Goal: Find specific page/section: Find specific page/section

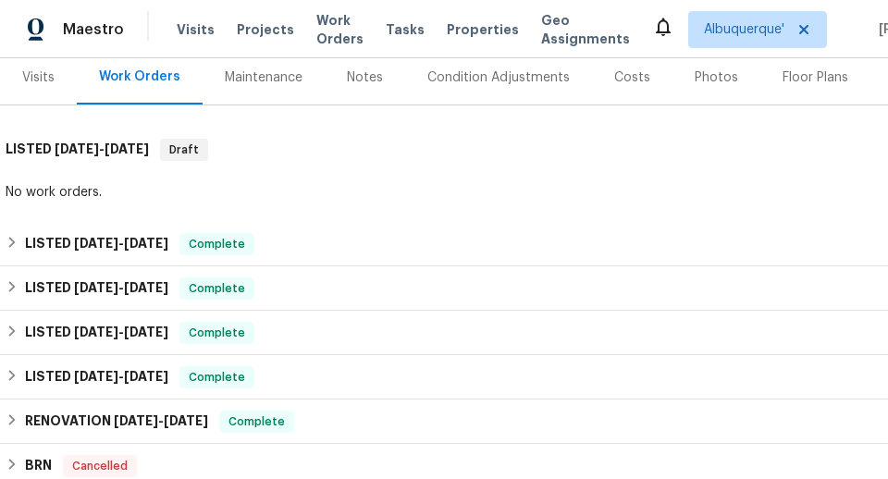
scroll to position [351, 0]
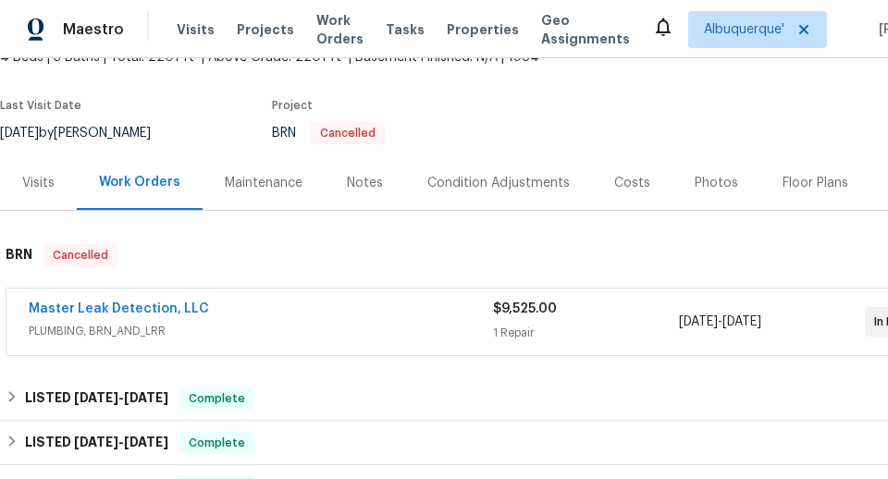
scroll to position [126, 0]
click at [285, 196] on div "Maintenance" at bounding box center [264, 181] width 122 height 55
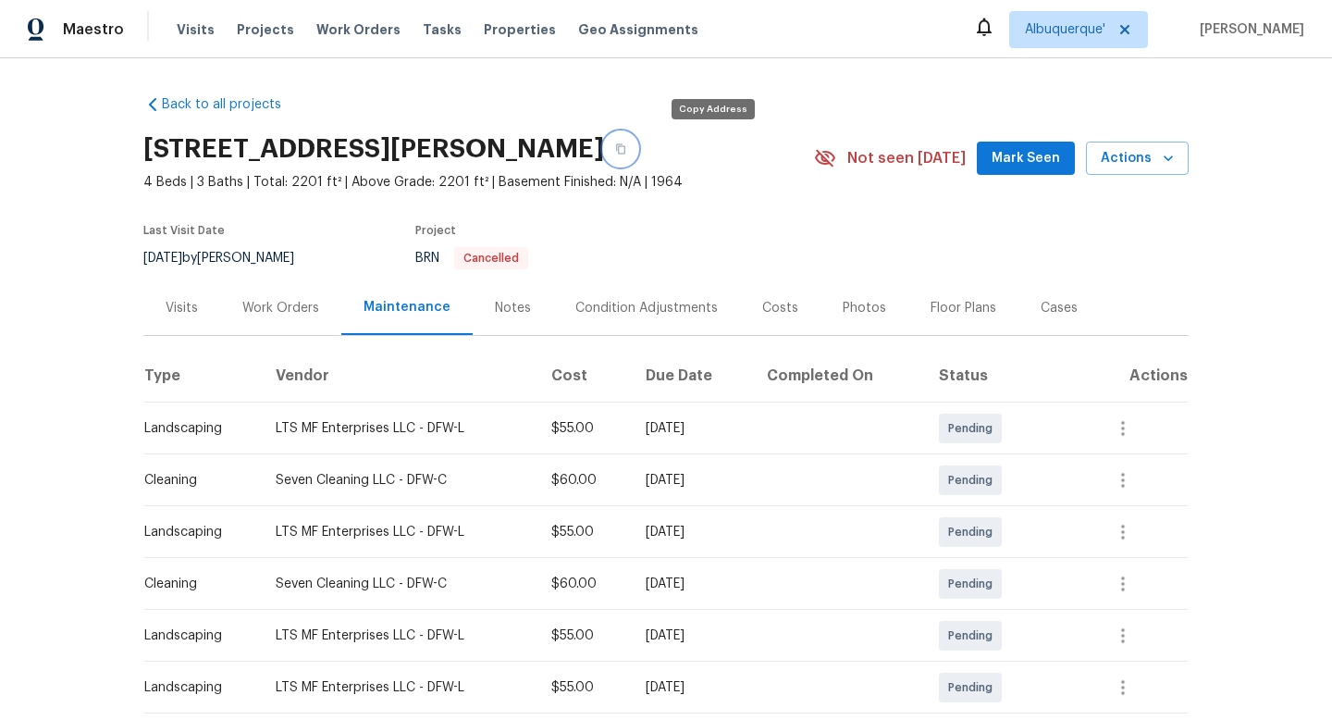
click at [626, 152] on icon "button" at bounding box center [620, 148] width 11 height 11
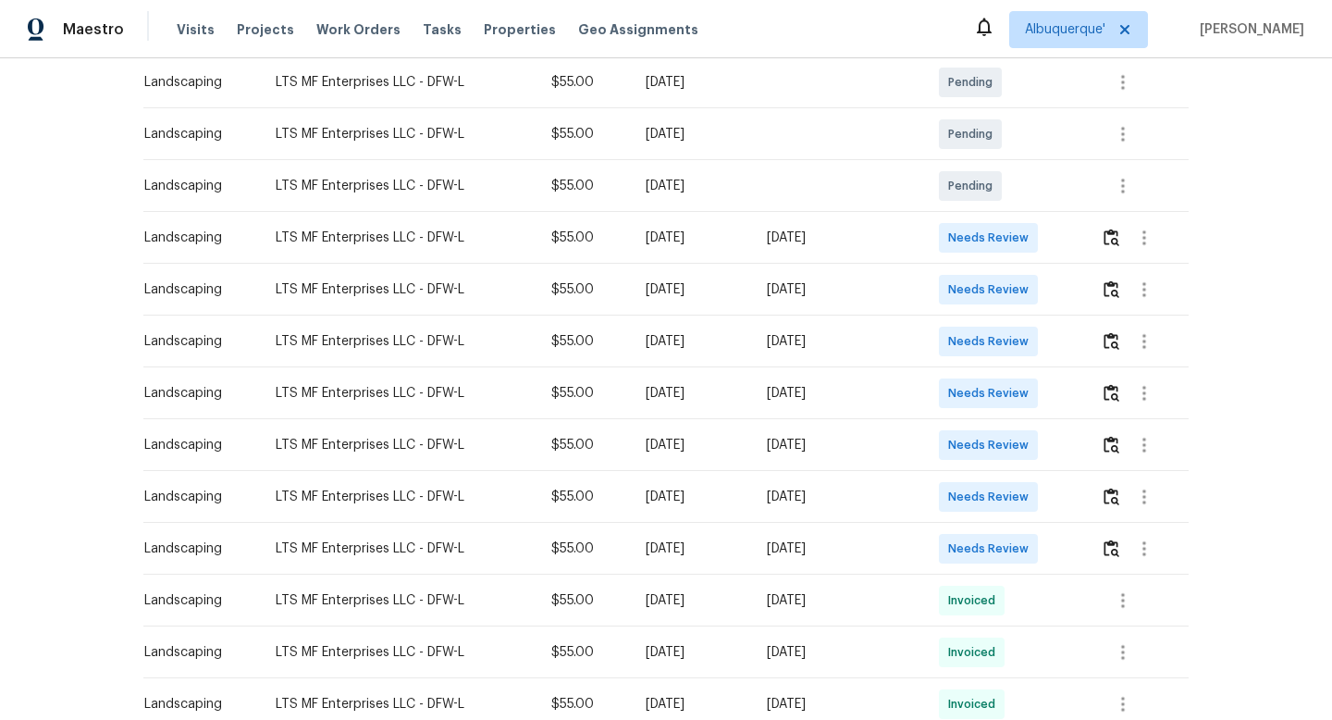
scroll to position [606, 0]
click at [887, 478] on img "button" at bounding box center [1112, 547] width 16 height 18
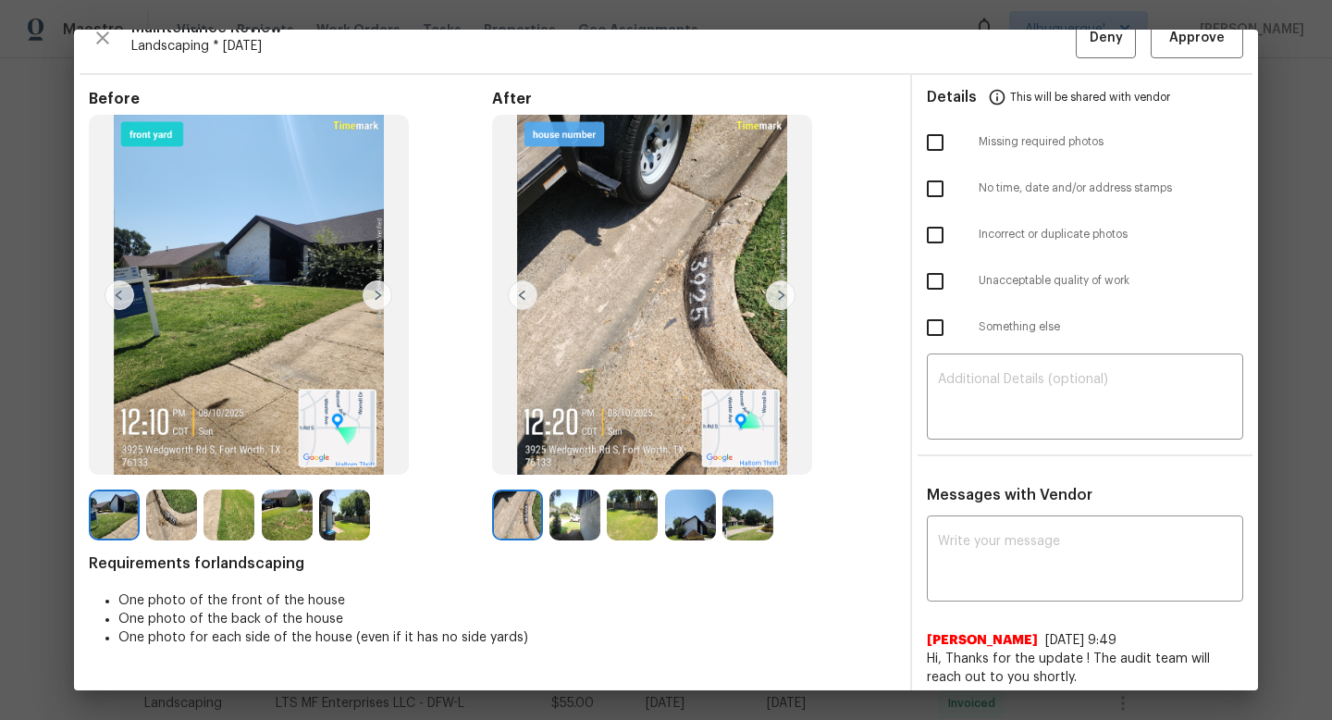
scroll to position [40, 0]
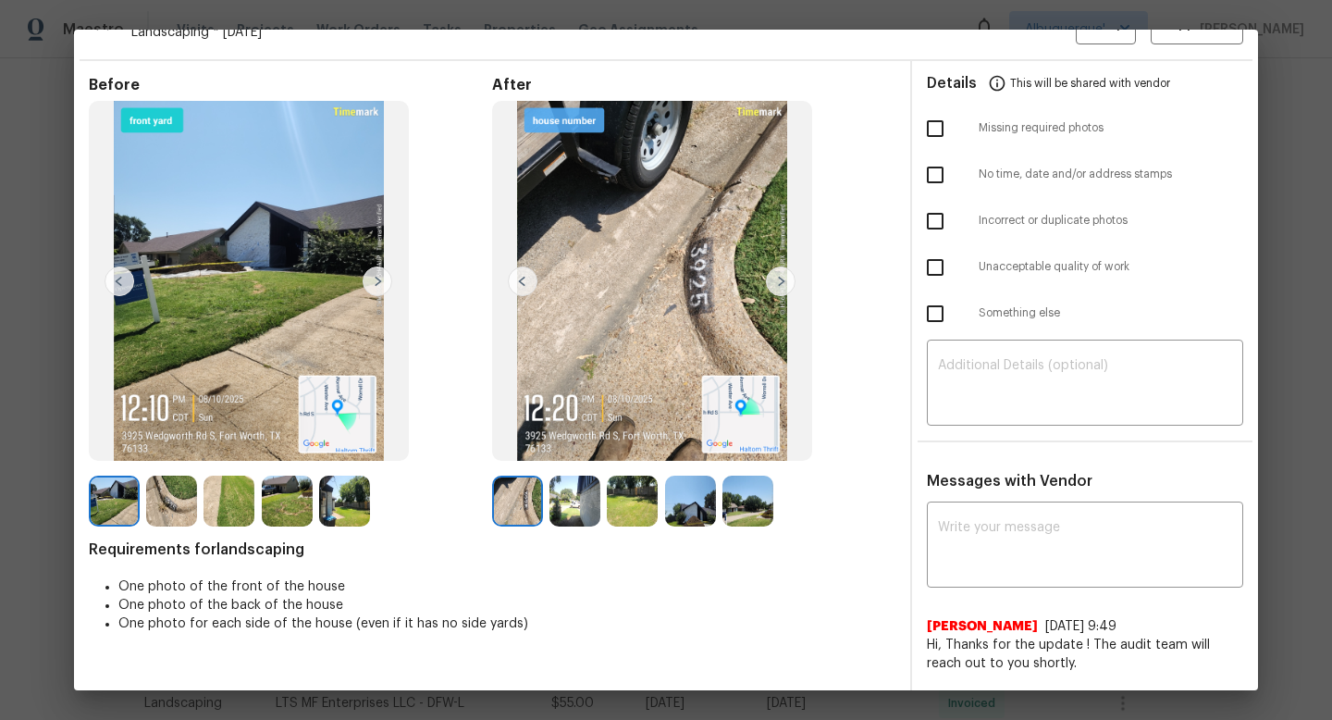
click at [783, 286] on img at bounding box center [781, 281] width 30 height 30
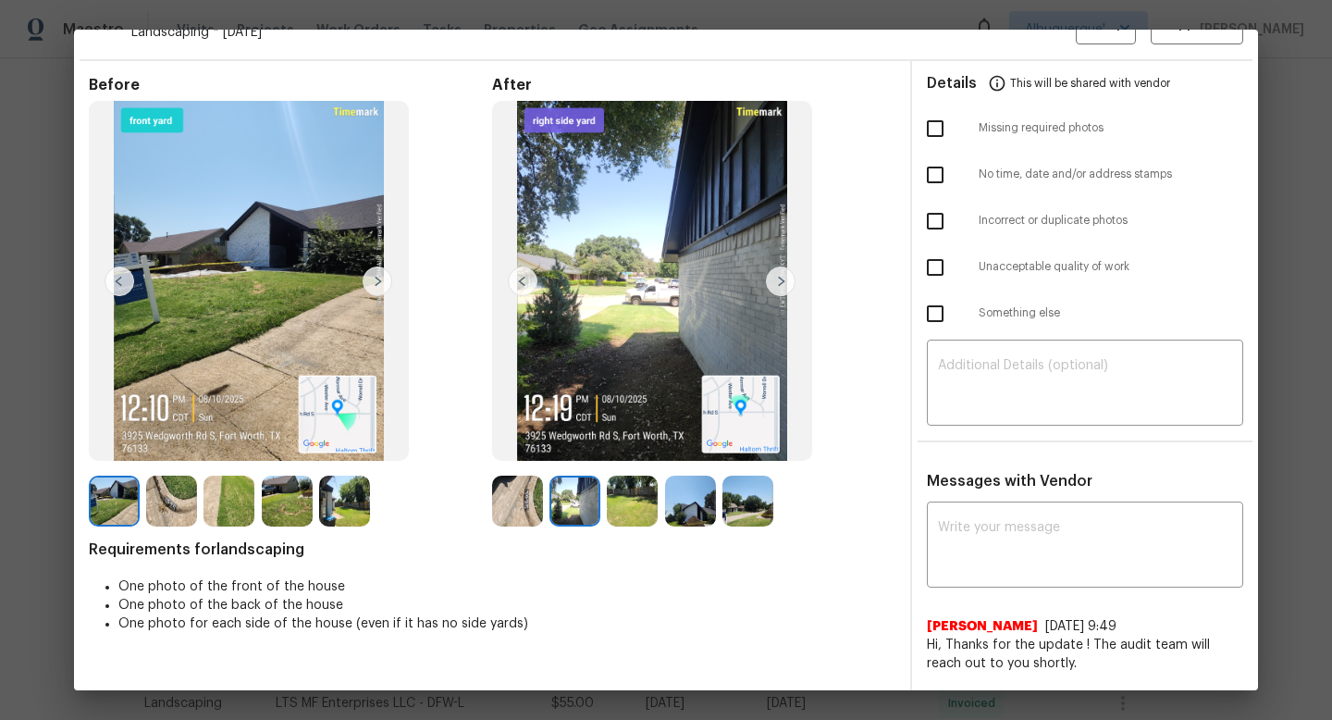
click at [777, 283] on img at bounding box center [781, 281] width 30 height 30
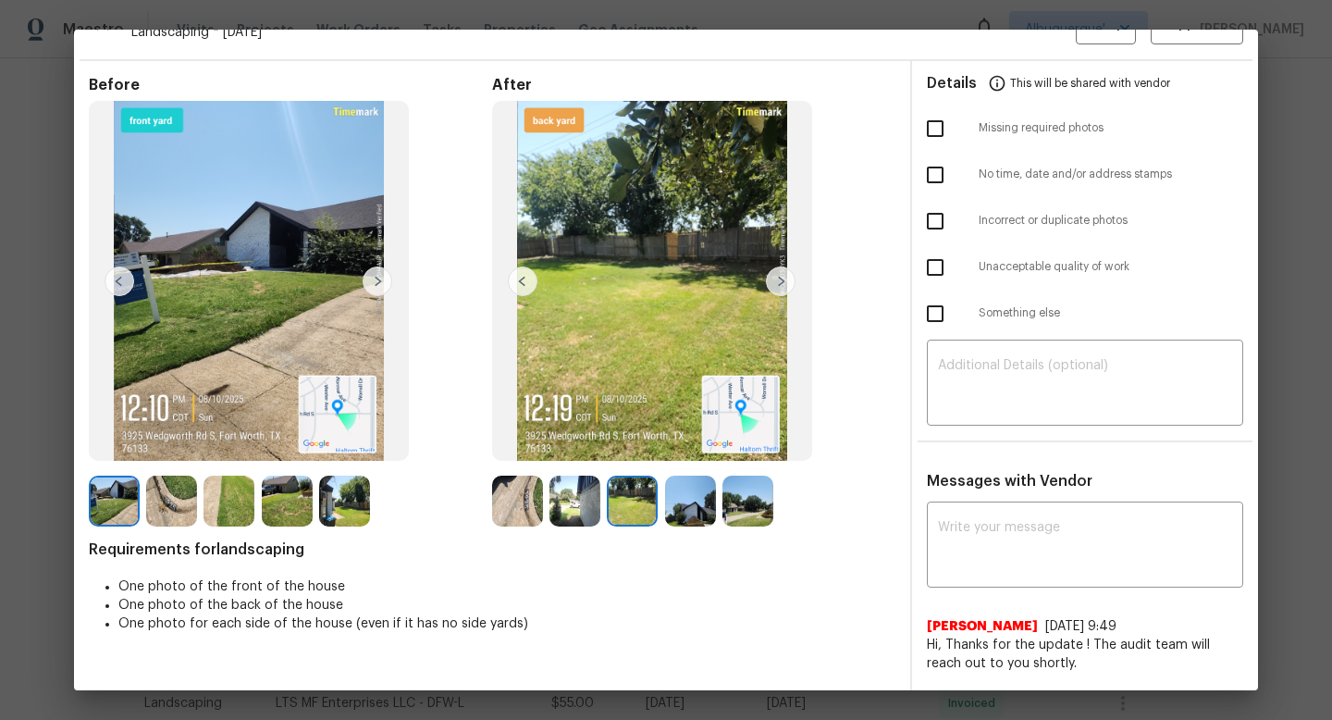
click at [773, 284] on img at bounding box center [781, 281] width 30 height 30
